Goal: Check status: Check status

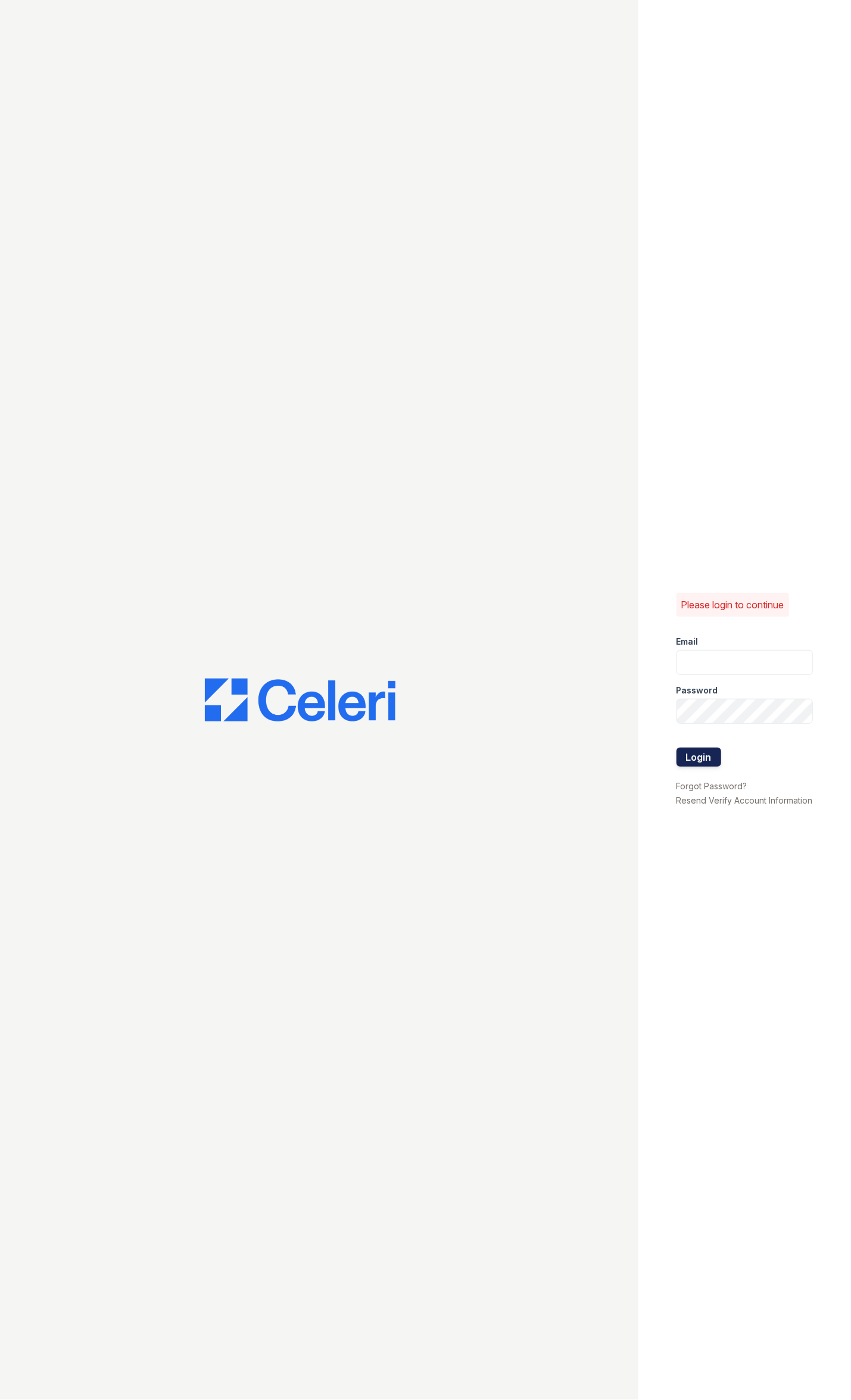
type input "renewfoundrycentre@trinity-pm.com"
click at [689, 748] on button "Login" at bounding box center [699, 758] width 45 height 19
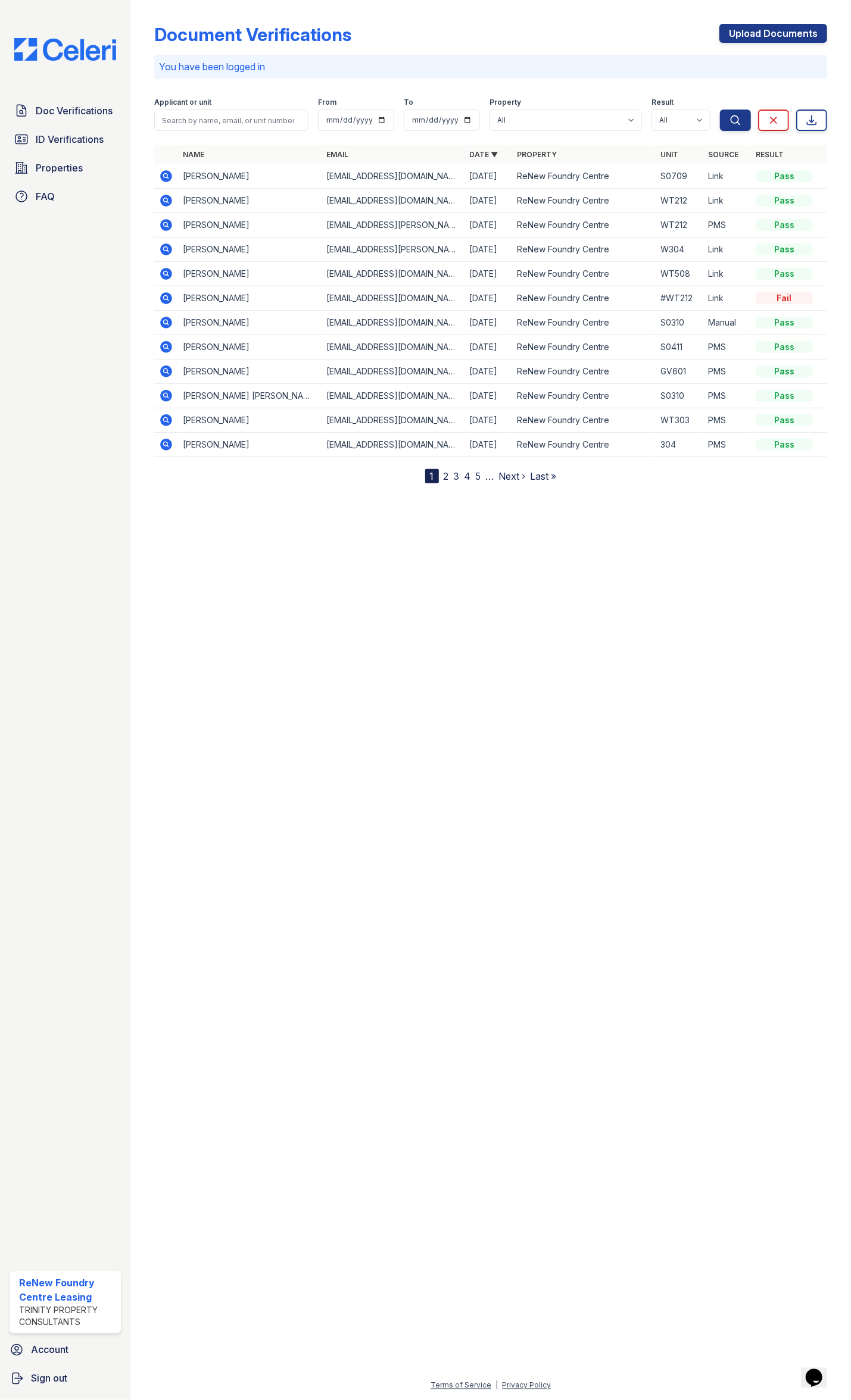
click at [163, 251] on icon at bounding box center [166, 249] width 12 height 12
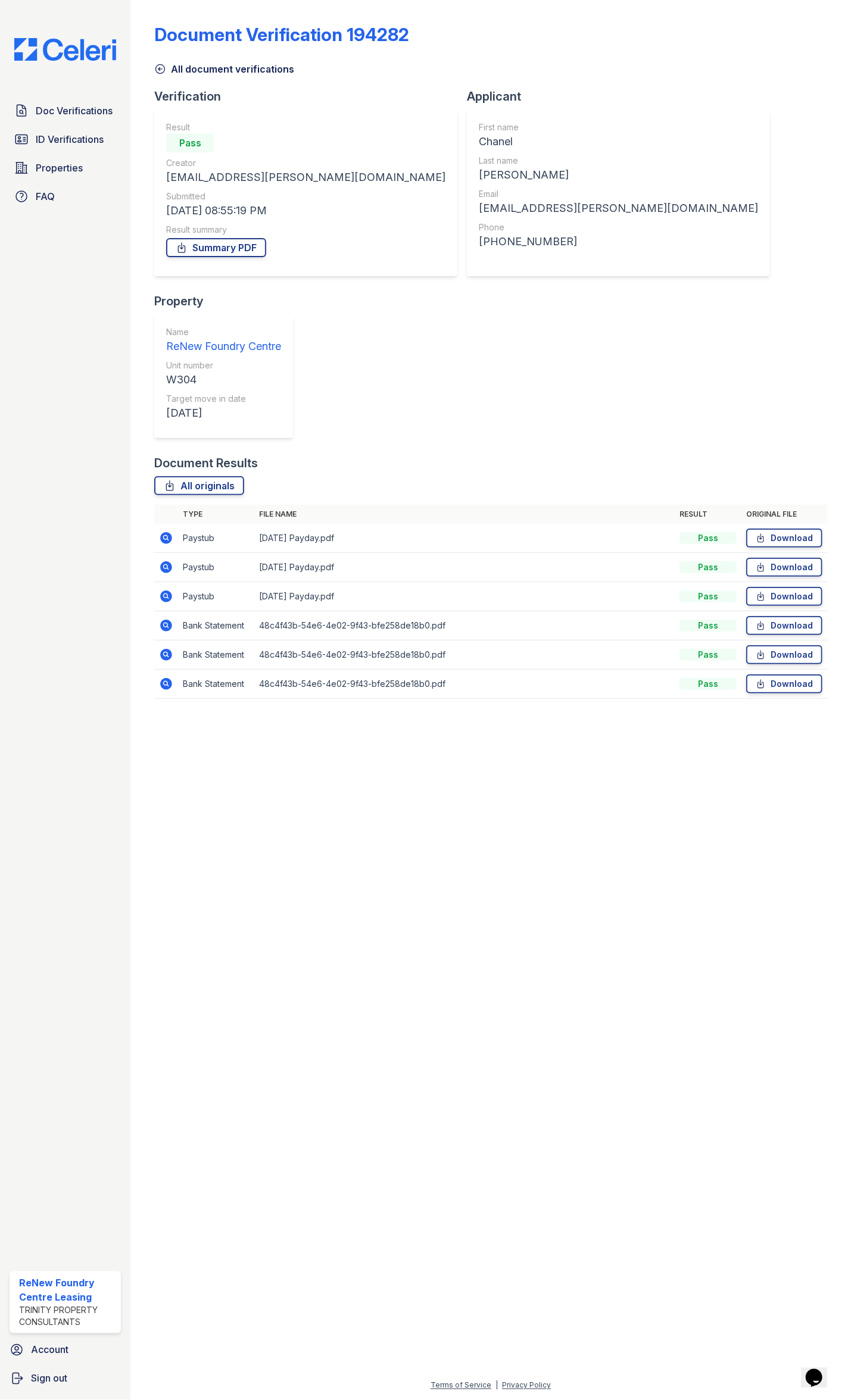
click at [165, 531] on icon at bounding box center [166, 538] width 14 height 14
click at [712, 65] on div "All document verifications" at bounding box center [490, 66] width 673 height 22
click at [169, 532] on icon at bounding box center [166, 538] width 12 height 12
